Goal: Check status: Check status

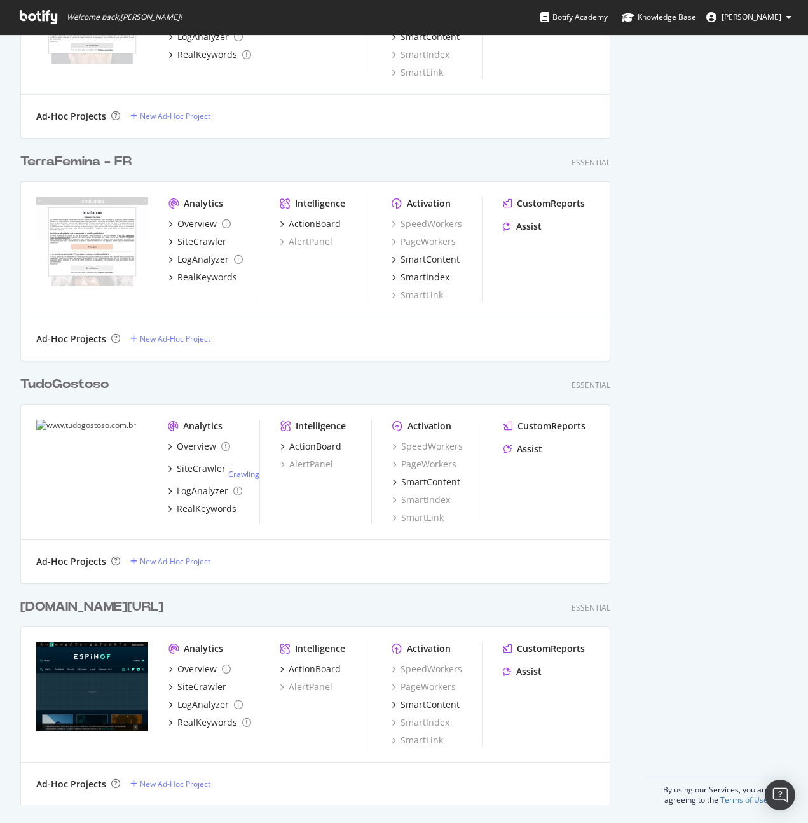
scroll to position [3302, 0]
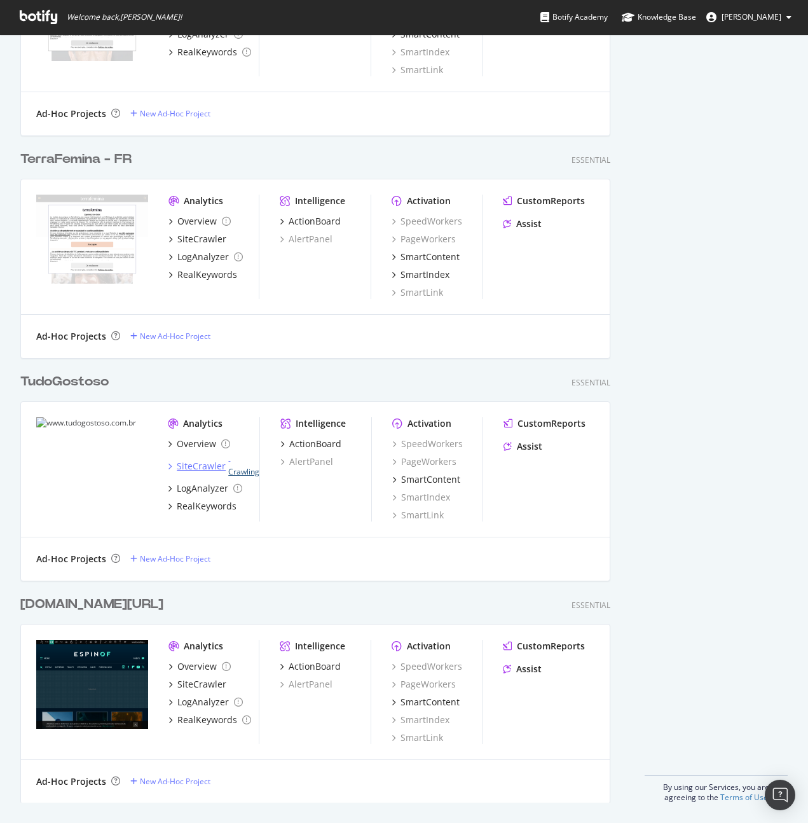
click at [245, 471] on link "Crawling" at bounding box center [243, 471] width 31 height 11
